Goal: Check status: Check status

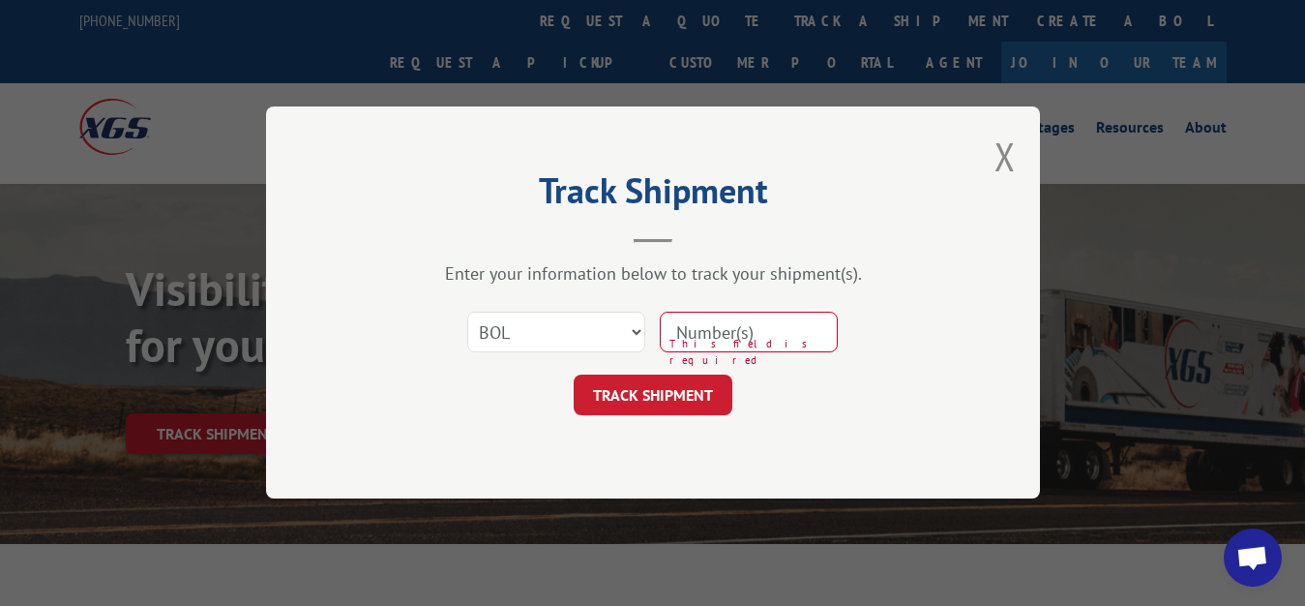
select select "bol"
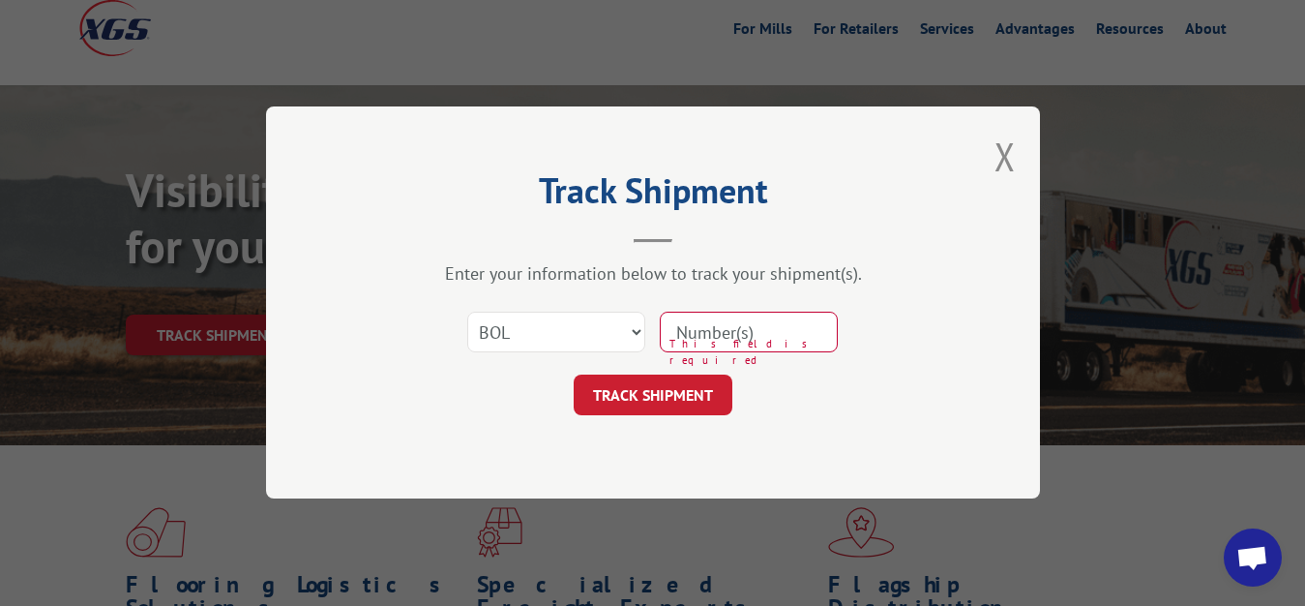
click at [761, 322] on input at bounding box center [749, 332] width 178 height 41
type input "6020680"
click button "TRACK SHIPMENT" at bounding box center [653, 395] width 159 height 41
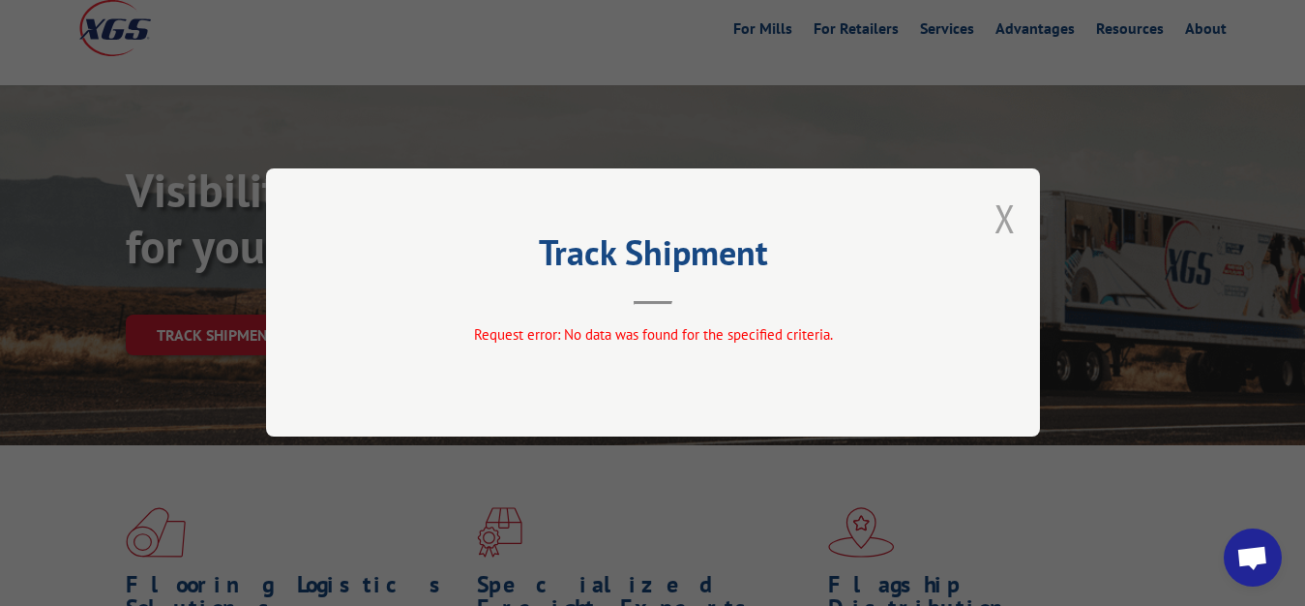
click at [1006, 223] on button "Close modal" at bounding box center [1004, 218] width 21 height 51
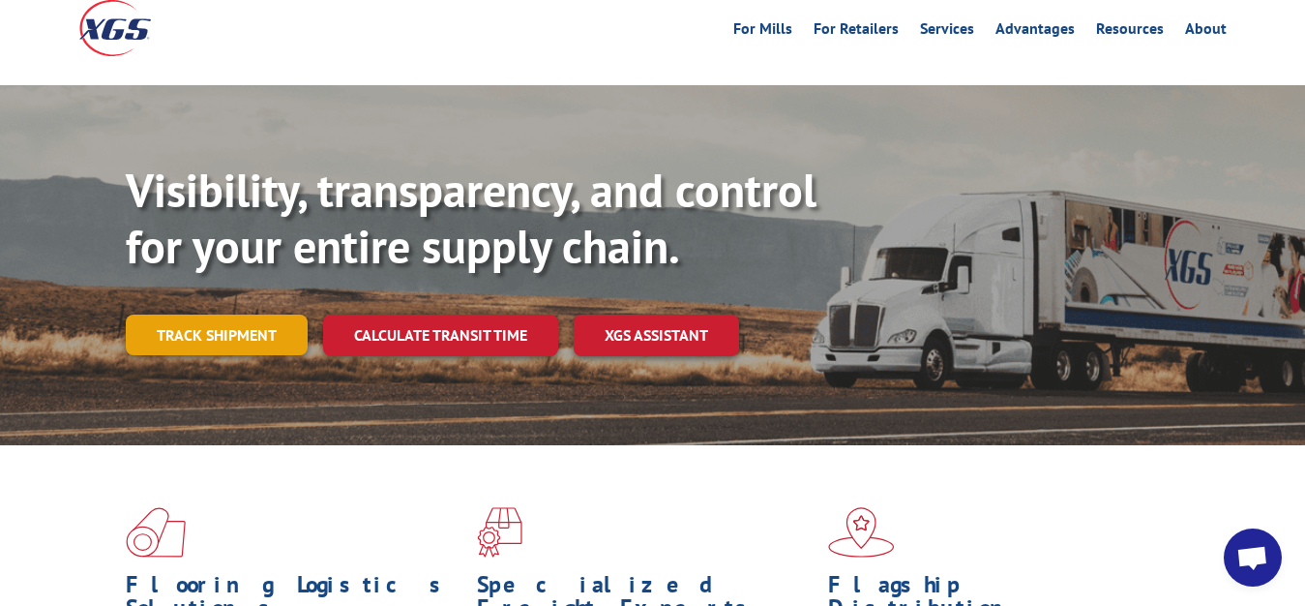
click at [220, 314] on link "Track shipment" at bounding box center [217, 334] width 182 height 41
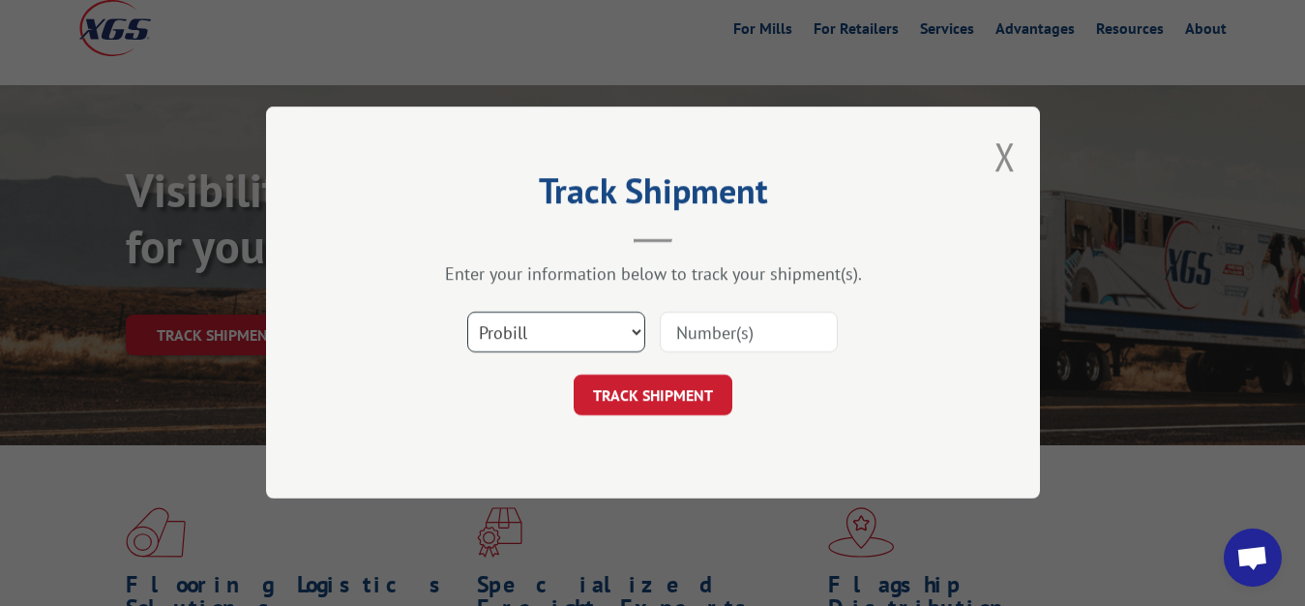
click at [467, 312] on select "Select category... Probill BOL PO" at bounding box center [556, 332] width 178 height 41
select select "bol"
click option "BOL" at bounding box center [0, 0] width 0 height 0
click at [713, 341] on input at bounding box center [749, 332] width 178 height 41
